Goal: Transaction & Acquisition: Purchase product/service

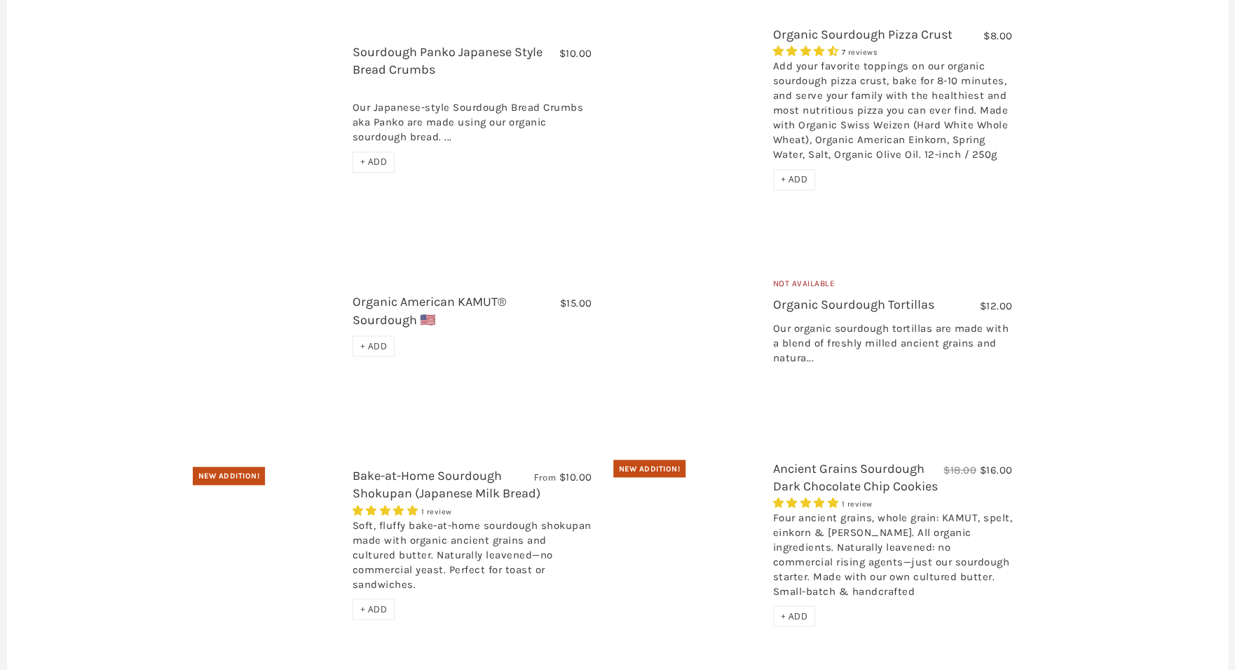
scroll to position [1290, 0]
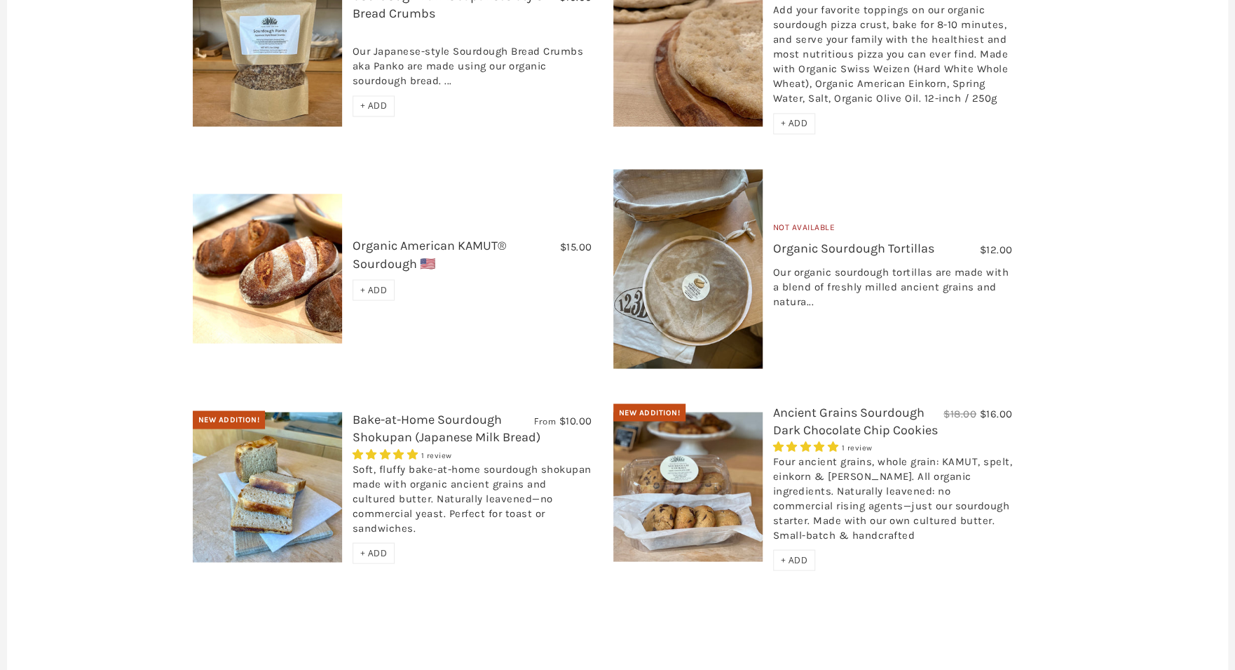
click at [360, 283] on span "+ ADD" at bounding box center [373, 289] width 27 height 12
click at [372, 546] on span "+ ADD" at bounding box center [373, 552] width 27 height 12
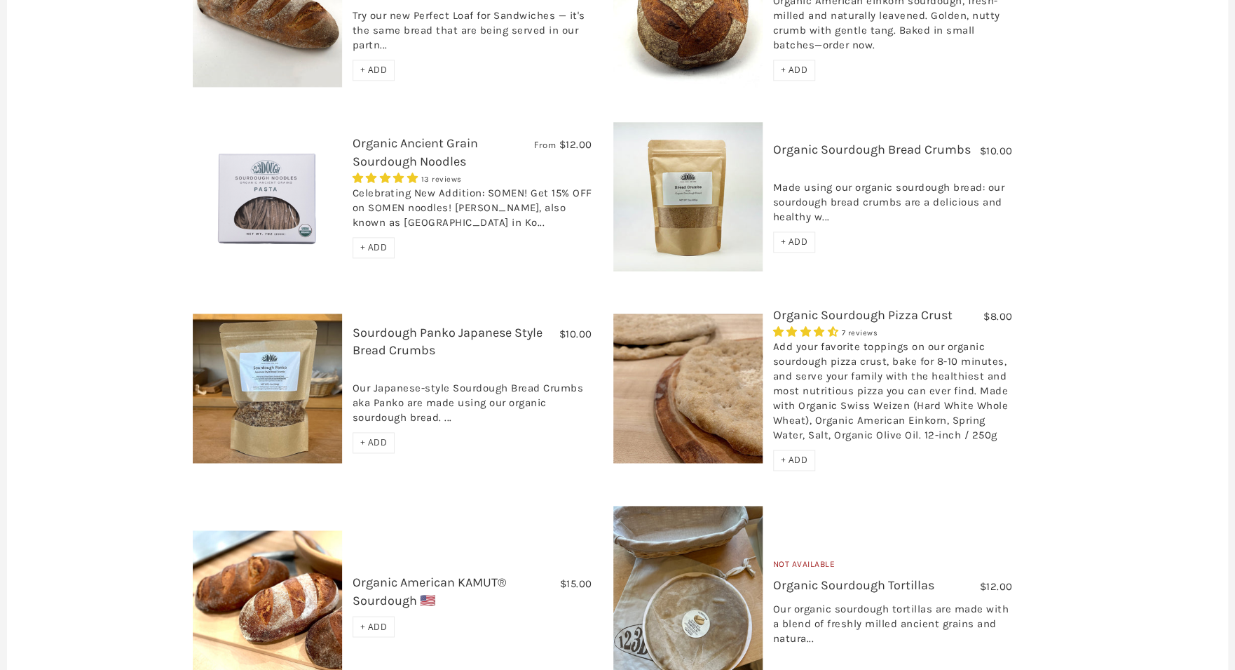
scroll to position [785, 0]
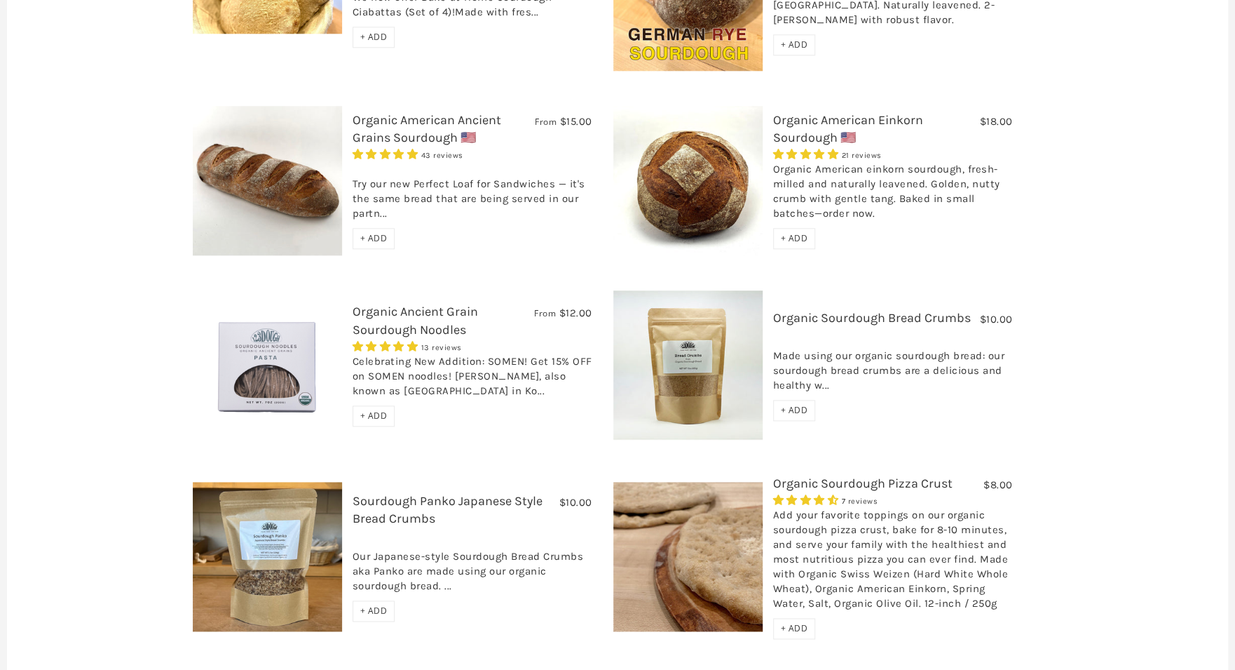
click at [783, 232] on span "+ ADD" at bounding box center [794, 238] width 27 height 12
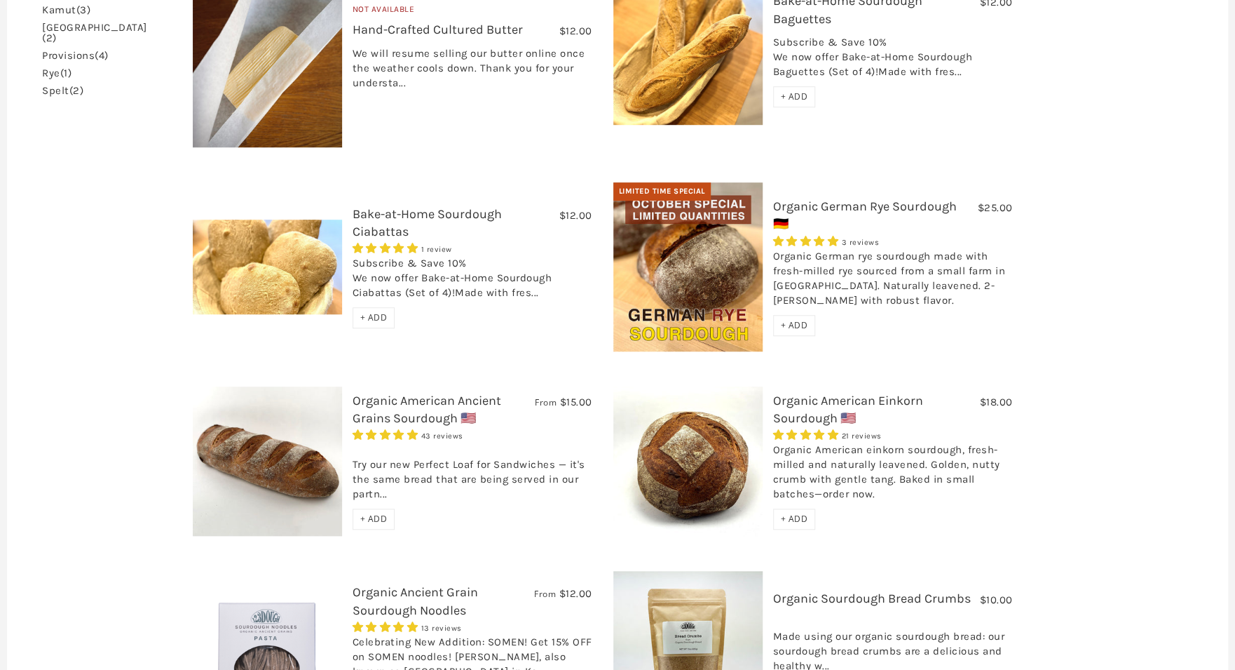
scroll to position [337, 0]
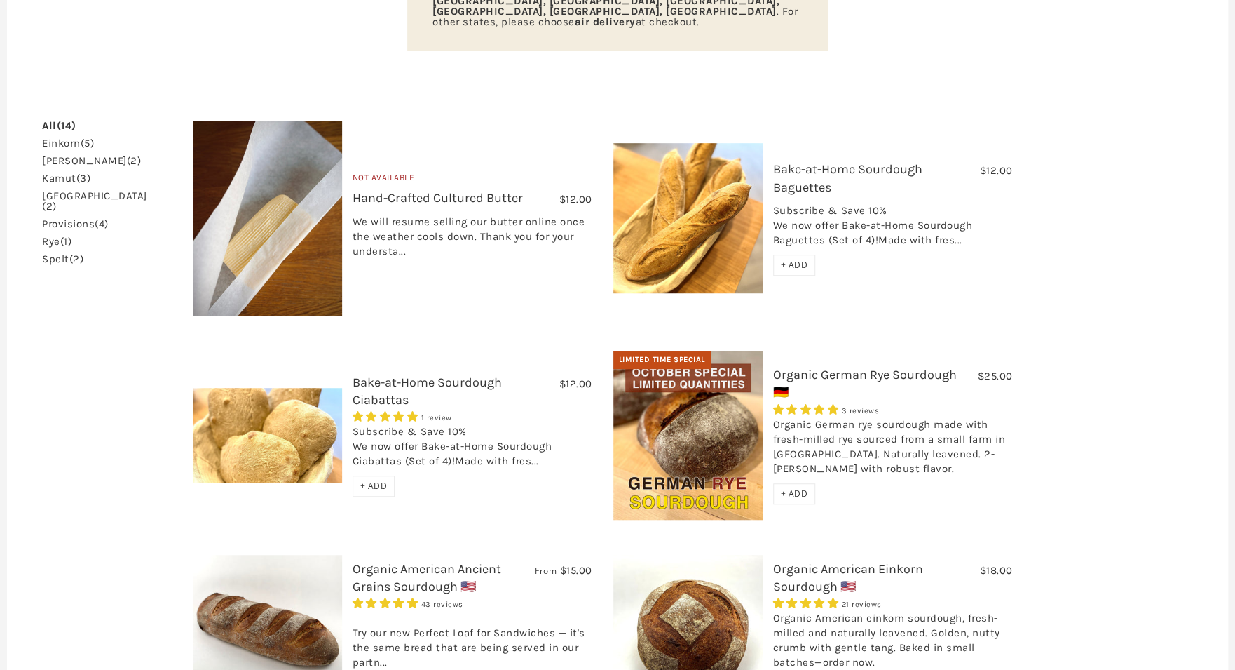
click at [794, 483] on div "+ ADD" at bounding box center [794, 493] width 43 height 21
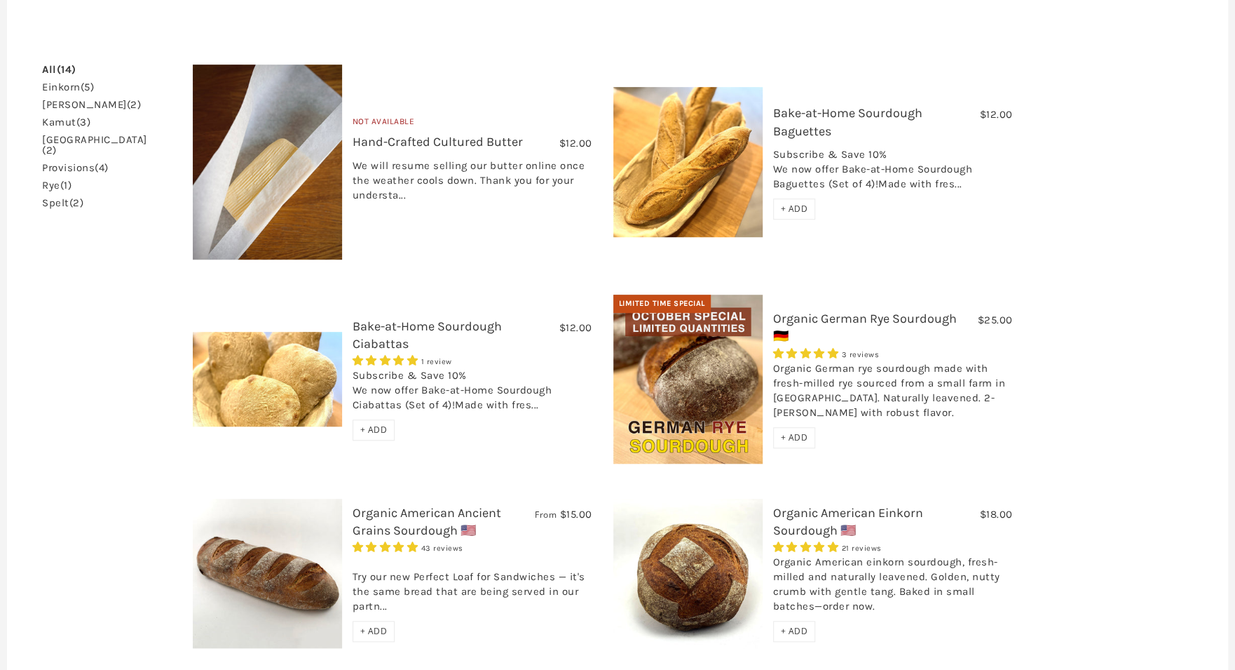
scroll to position [280, 0]
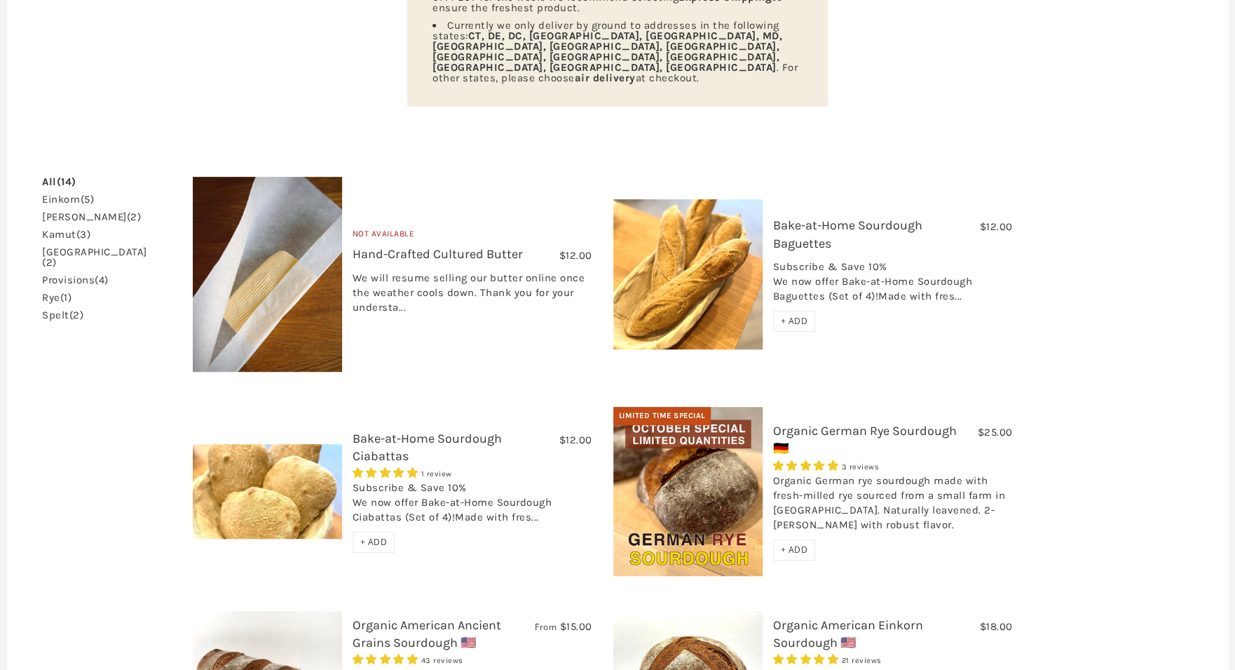
click at [76, 229] on link "kamut (3)" at bounding box center [66, 234] width 48 height 11
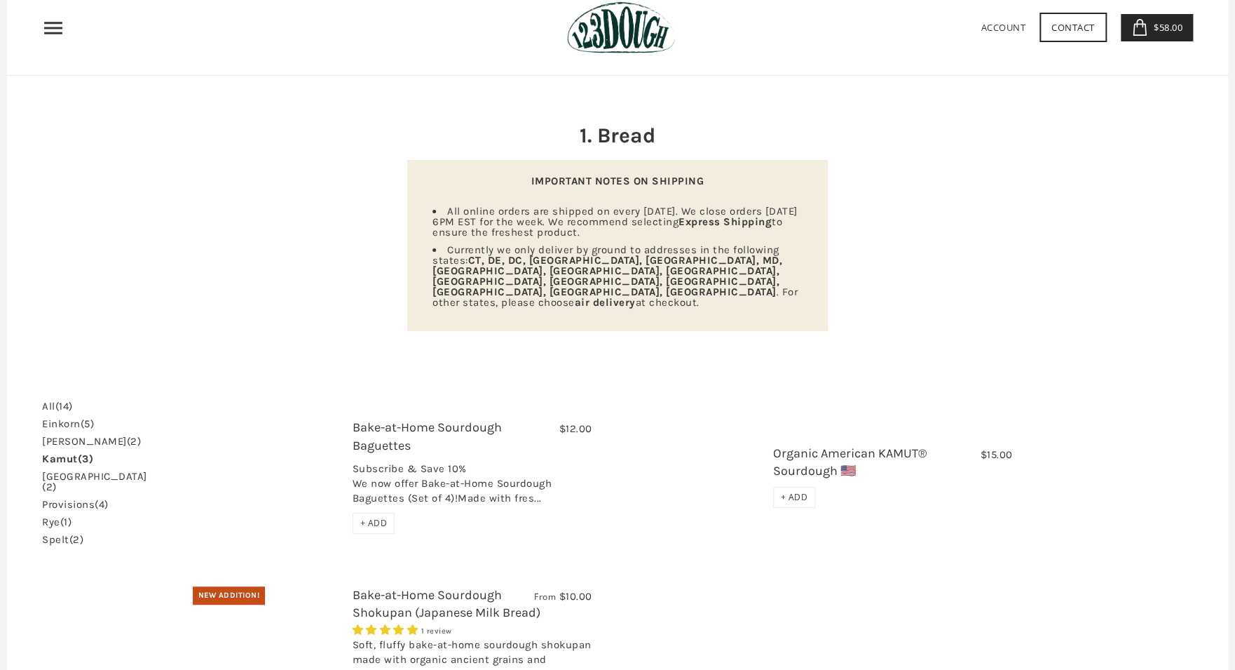
scroll to position [168, 0]
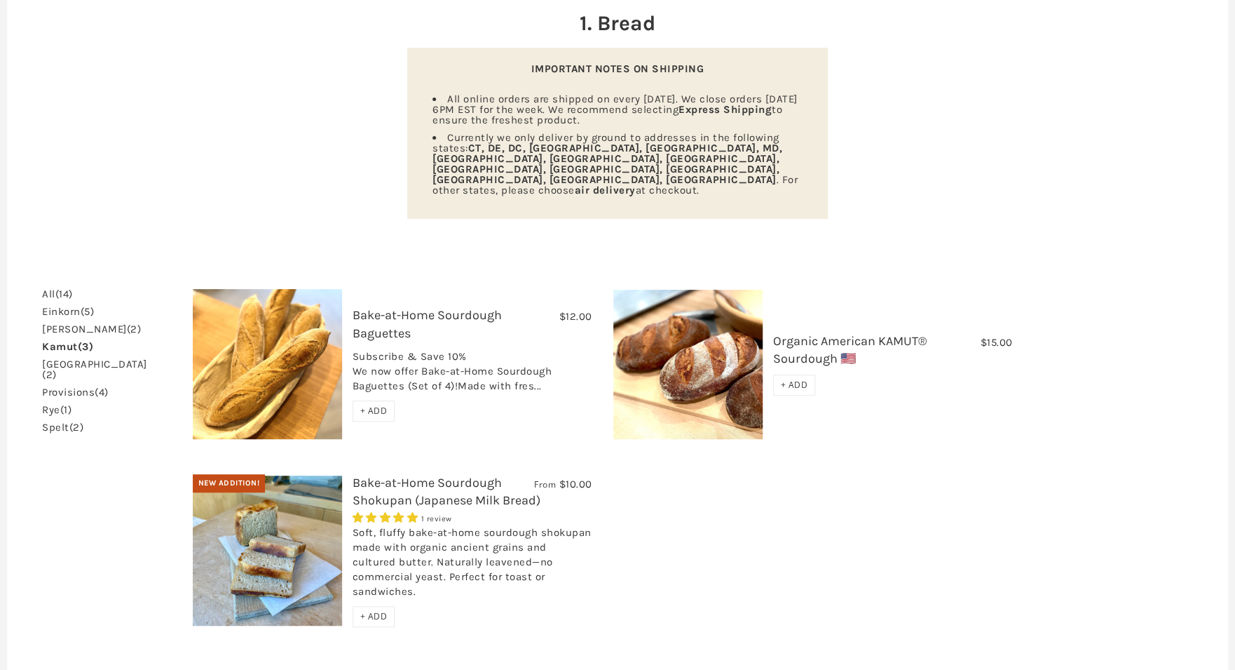
click at [780, 374] on div "+ ADD" at bounding box center [794, 384] width 43 height 21
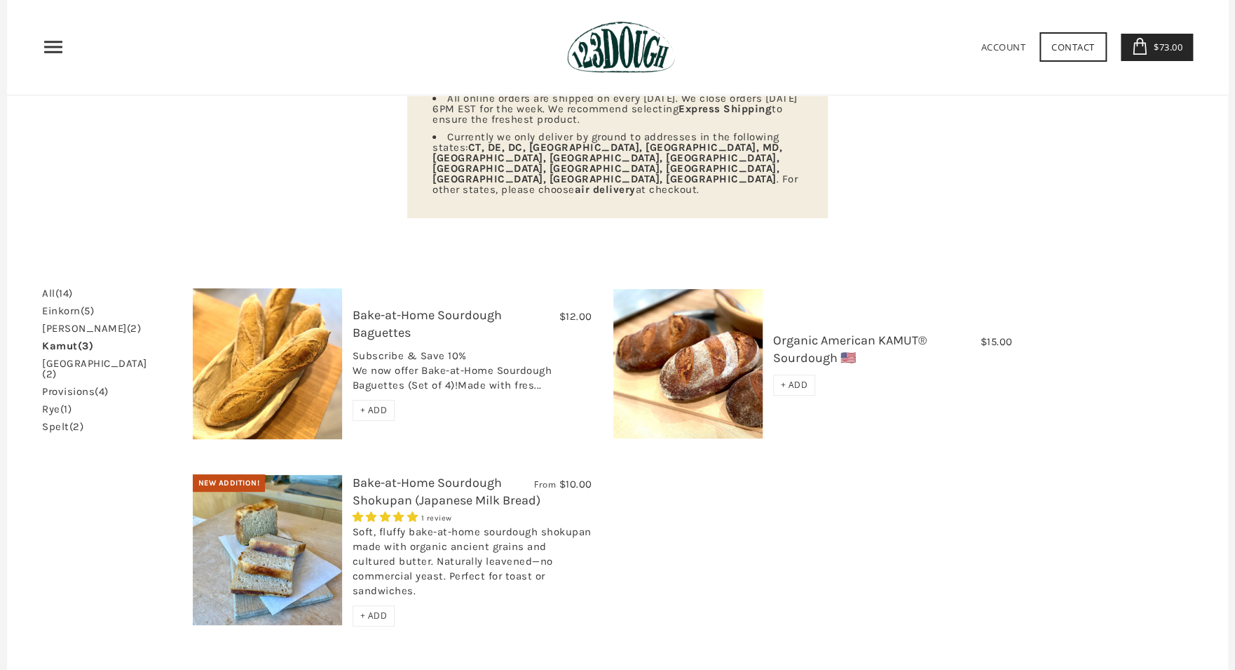
click at [1171, 51] on span "$73.00" at bounding box center [1167, 47] width 32 height 13
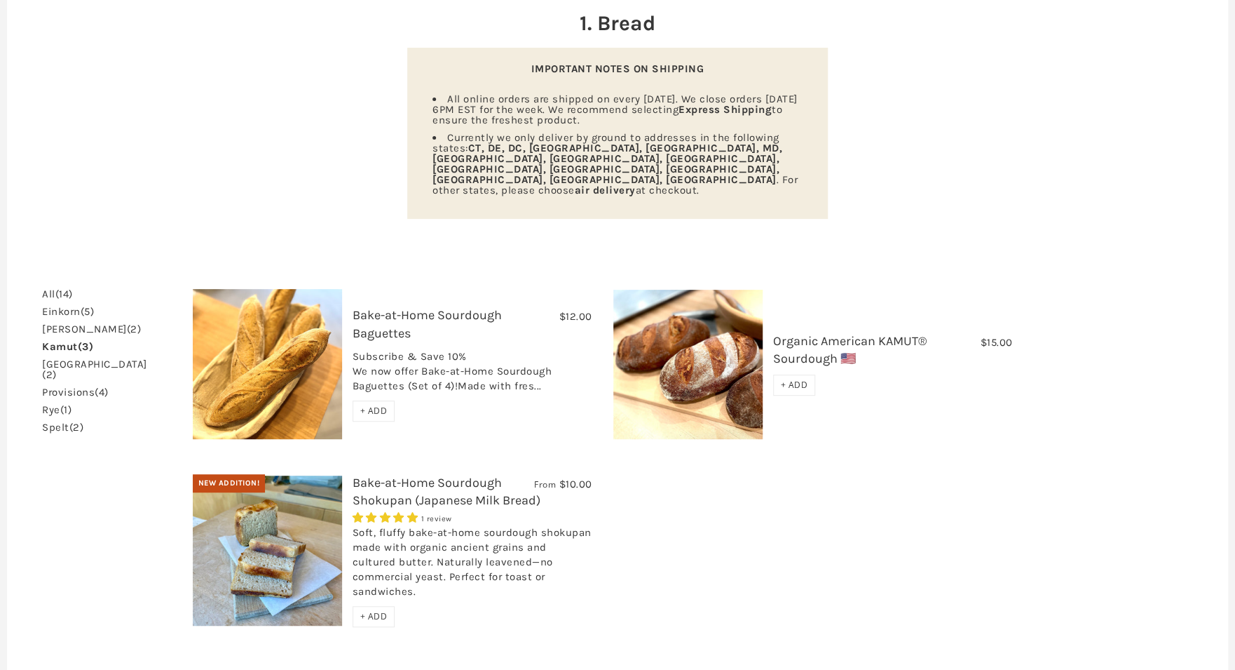
click at [65, 422] on link "spelt (2)" at bounding box center [62, 427] width 41 height 11
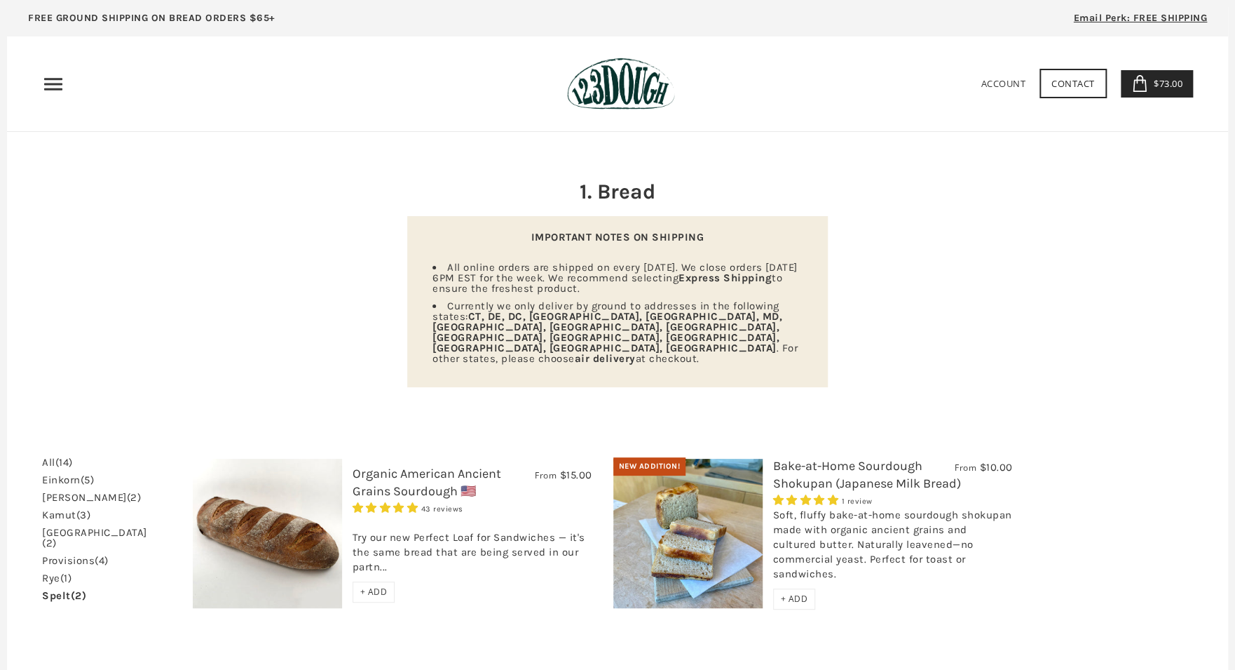
click at [389, 524] on div "Try our new Perfect Loaf for Sandwiches — it's the same bread that are being se…" at bounding box center [473, 548] width 240 height 66
click at [220, 530] on img at bounding box center [267, 533] width 149 height 149
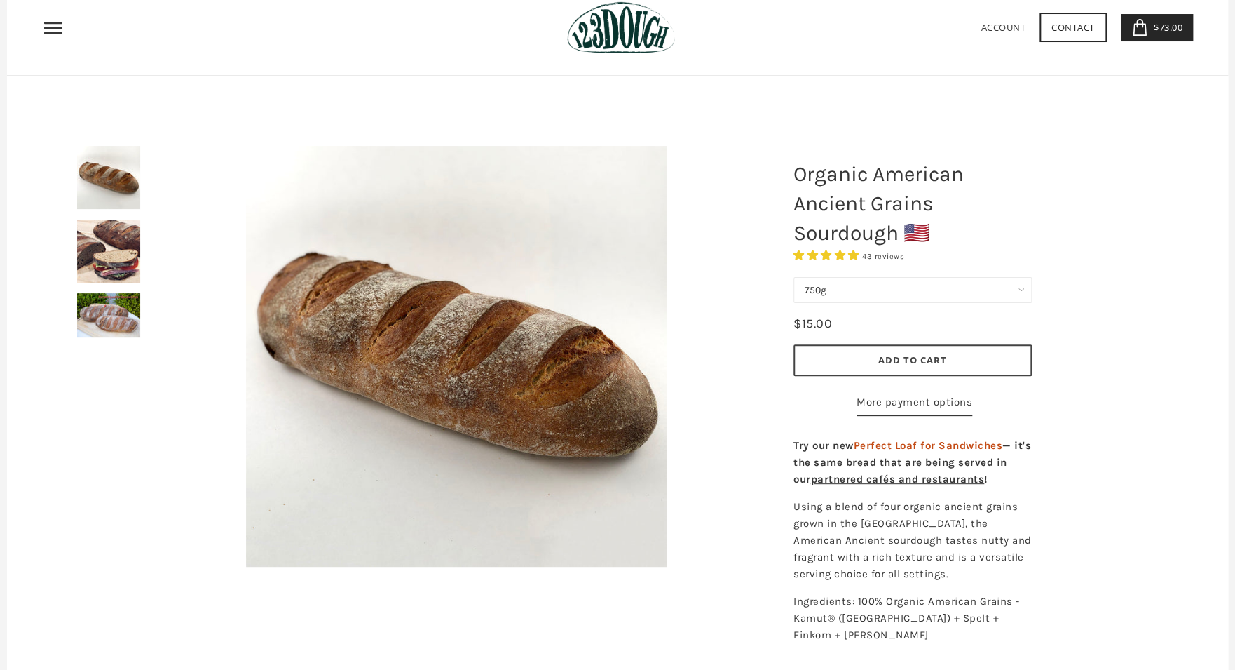
scroll to position [112, 0]
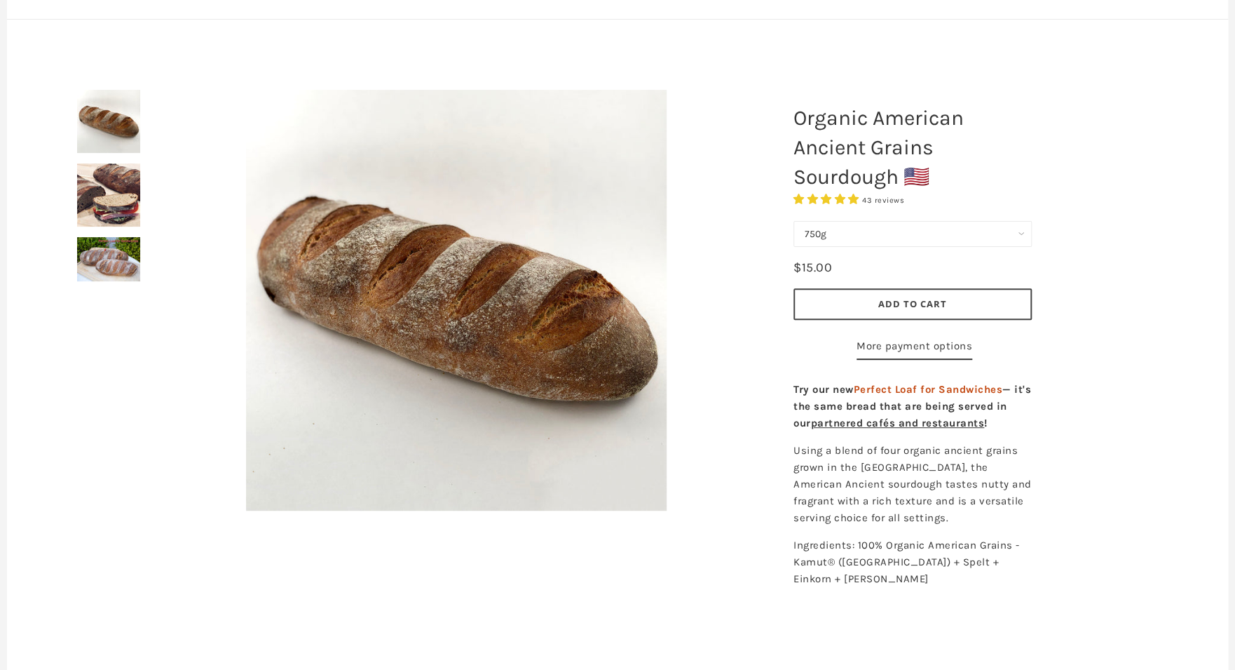
click at [977, 297] on button "Add to Cart" at bounding box center [913, 304] width 238 height 32
